Goal: Find contact information: Find contact information

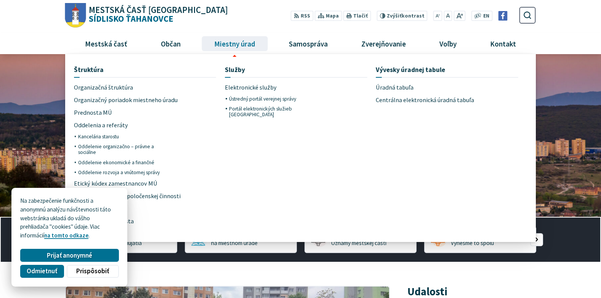
click at [245, 48] on span "Miestny úrad" at bounding box center [234, 43] width 47 height 21
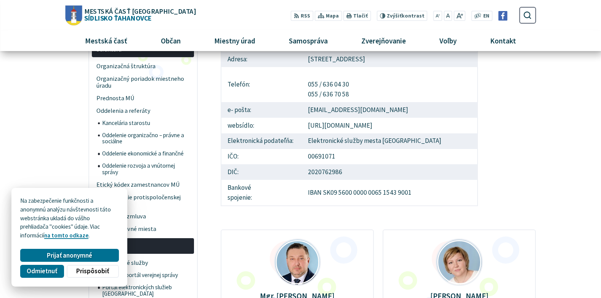
scroll to position [38, 0]
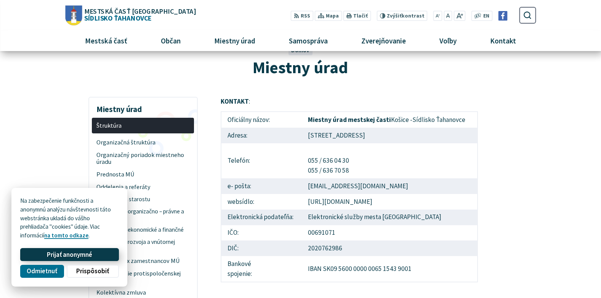
click at [54, 253] on span "Prijať anonymné" at bounding box center [69, 255] width 45 height 8
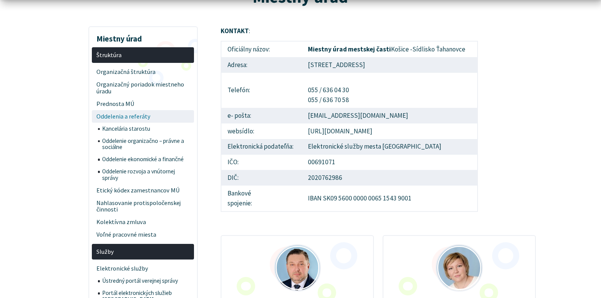
scroll to position [114, 0]
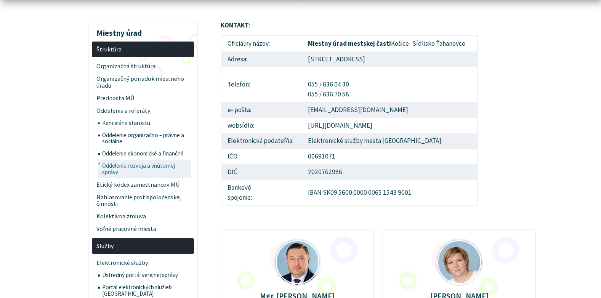
click at [132, 167] on span "Oddelenie rozvoja a vnútornej správy" at bounding box center [146, 169] width 88 height 19
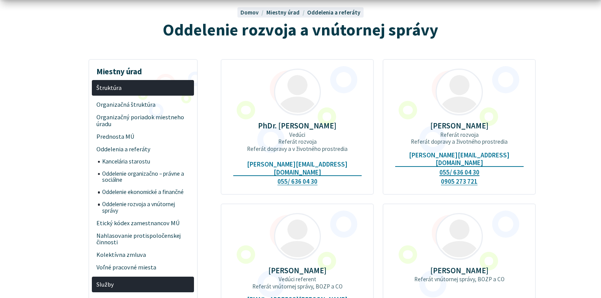
scroll to position [76, 0]
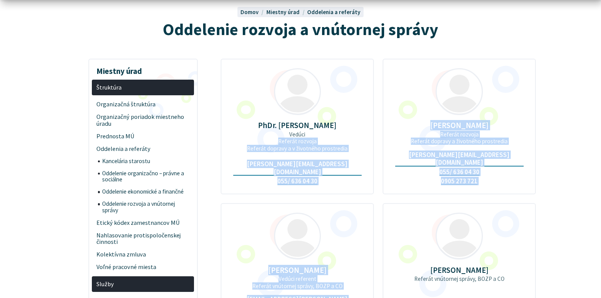
drag, startPoint x: 380, startPoint y: 240, endPoint x: 368, endPoint y: 139, distance: 100.9
click at [368, 139] on div "PhDr. Jaroslav Žďára Vedúci Referát rozvoja Referát dopravy a v životného prost…" at bounding box center [378, 259] width 315 height 401
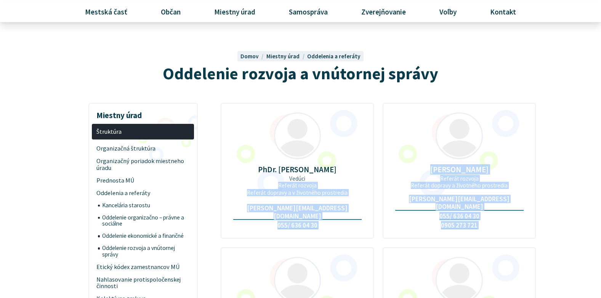
scroll to position [0, 0]
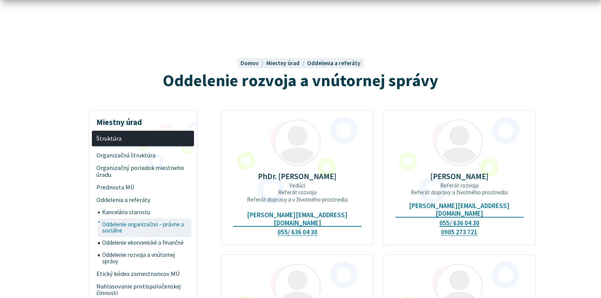
scroll to position [38, 0]
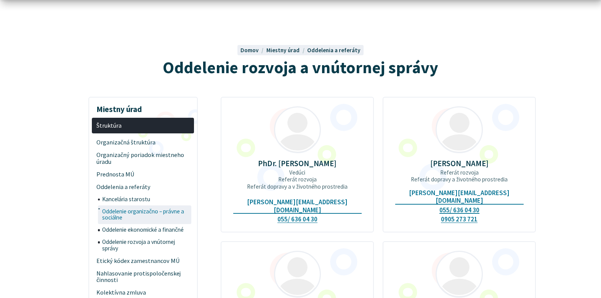
click at [133, 210] on span "Oddelenie organizačno – právne a sociálne" at bounding box center [146, 214] width 88 height 19
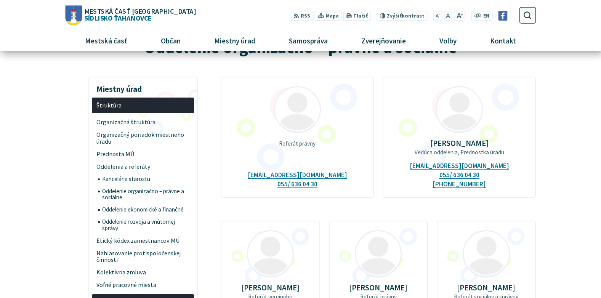
scroll to position [38, 0]
